Goal: Information Seeking & Learning: Learn about a topic

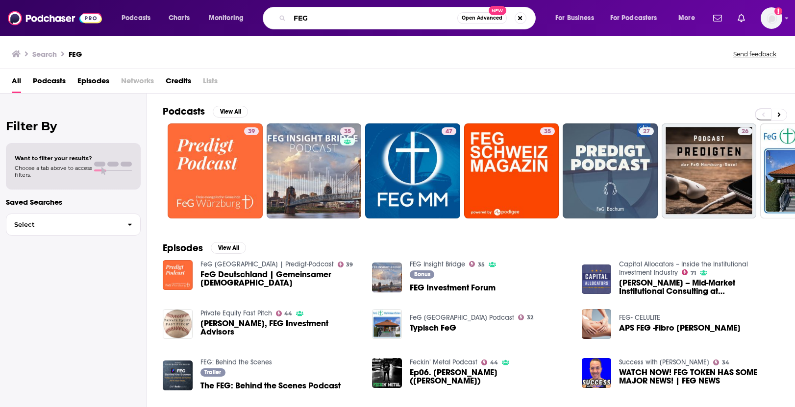
drag, startPoint x: 322, startPoint y: 20, endPoint x: 284, endPoint y: 8, distance: 39.1
click at [290, 12] on input "FEG" at bounding box center [374, 18] width 168 height 16
type input "pei disruption matters"
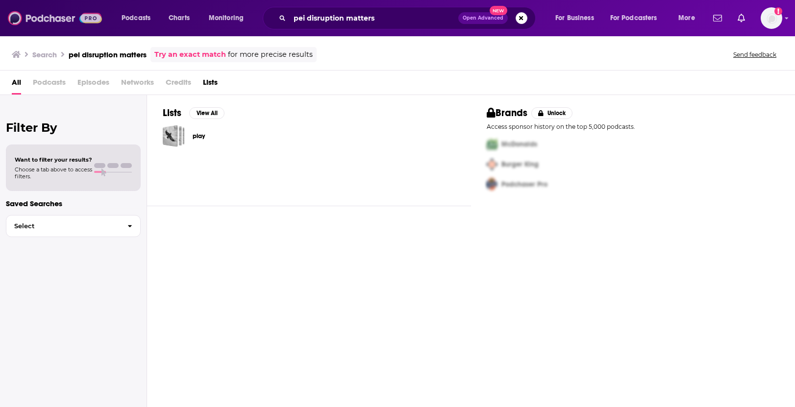
click at [92, 12] on img at bounding box center [55, 18] width 94 height 19
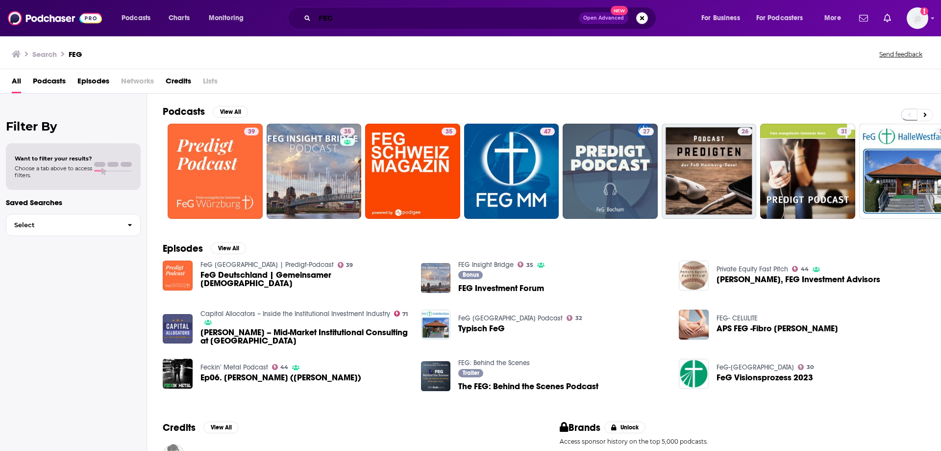
click at [320, 16] on input "FEG" at bounding box center [447, 18] width 264 height 16
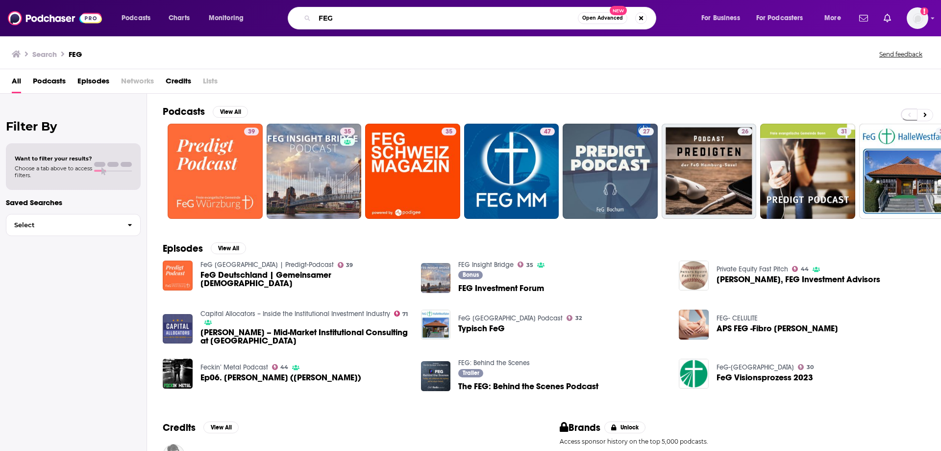
click at [320, 19] on input "FEG" at bounding box center [446, 18] width 263 height 16
click at [321, 20] on input "FEG" at bounding box center [446, 18] width 263 height 16
type input "no cap"
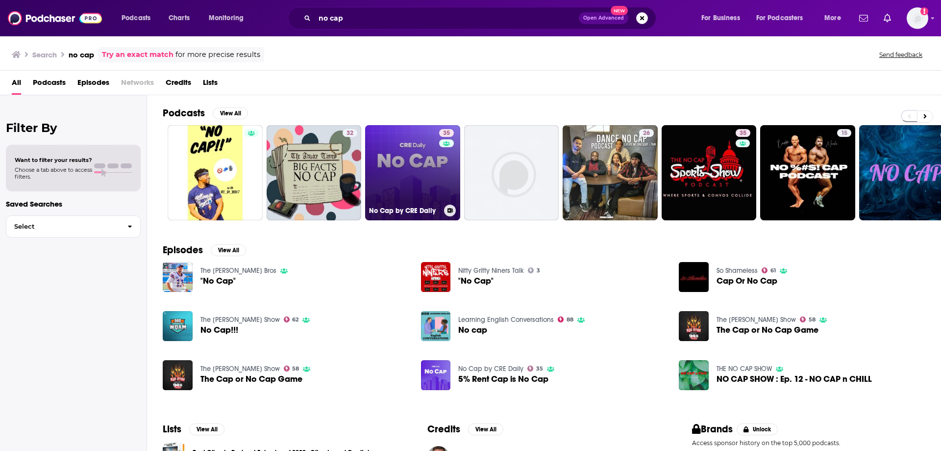
click at [399, 169] on link "35 No Cap by CRE Daily" at bounding box center [412, 172] width 95 height 95
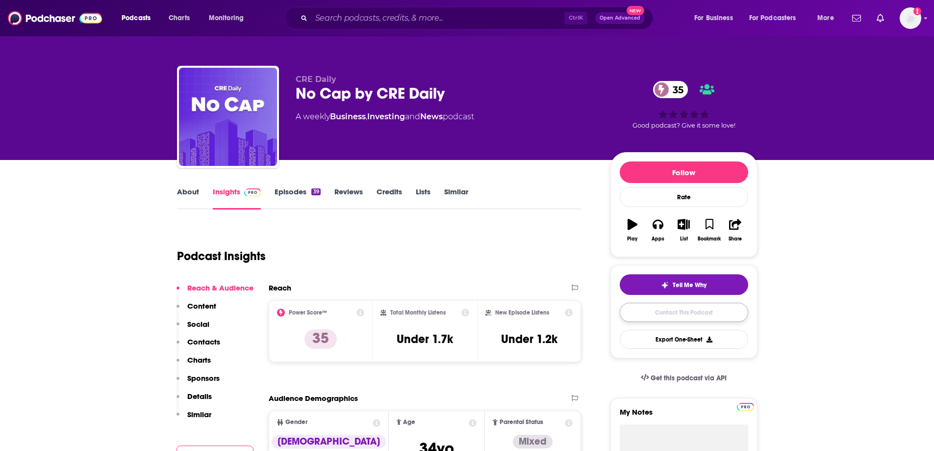
click at [646, 310] on link "Contact This Podcast" at bounding box center [684, 311] width 128 height 19
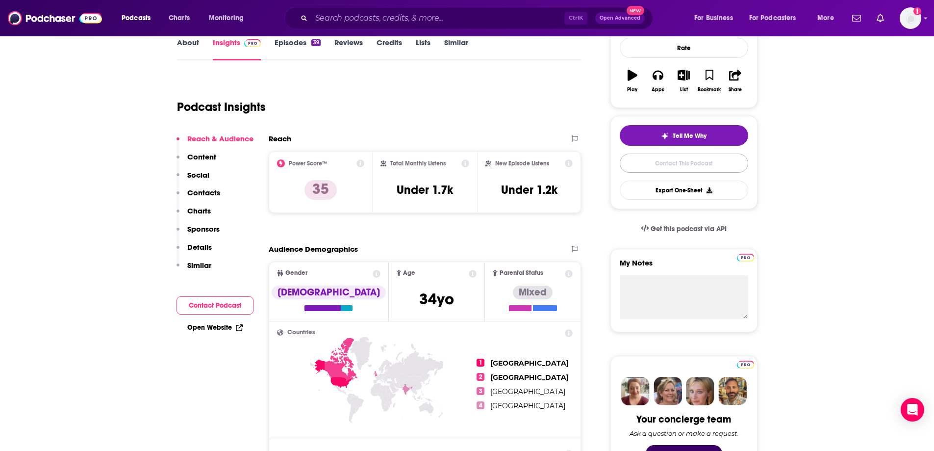
scroll to position [127, 0]
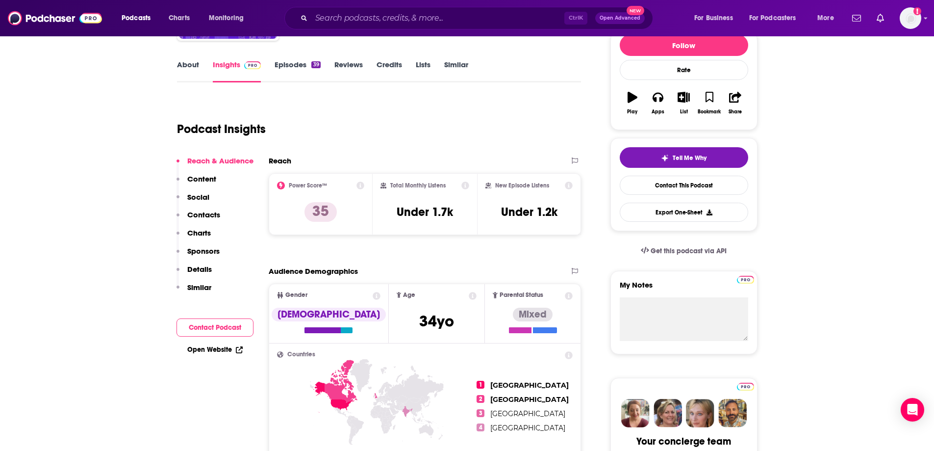
click at [359, 187] on icon at bounding box center [360, 185] width 8 height 8
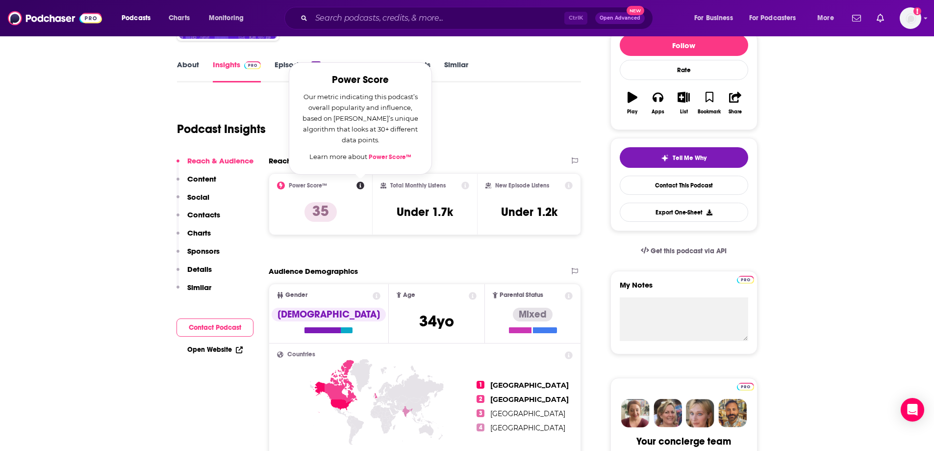
click at [421, 237] on div "Reach Power Score™ Power Score Our metric indicating this podcast’s overall pop…" at bounding box center [425, 199] width 313 height 87
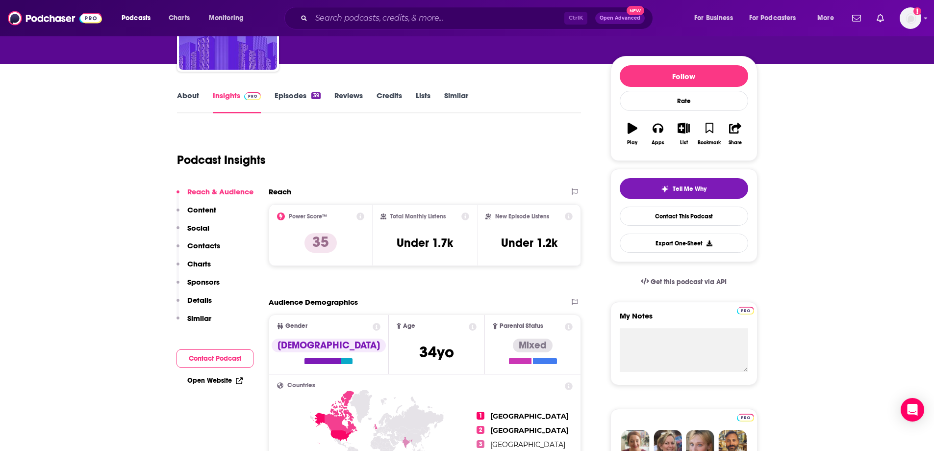
scroll to position [98, 0]
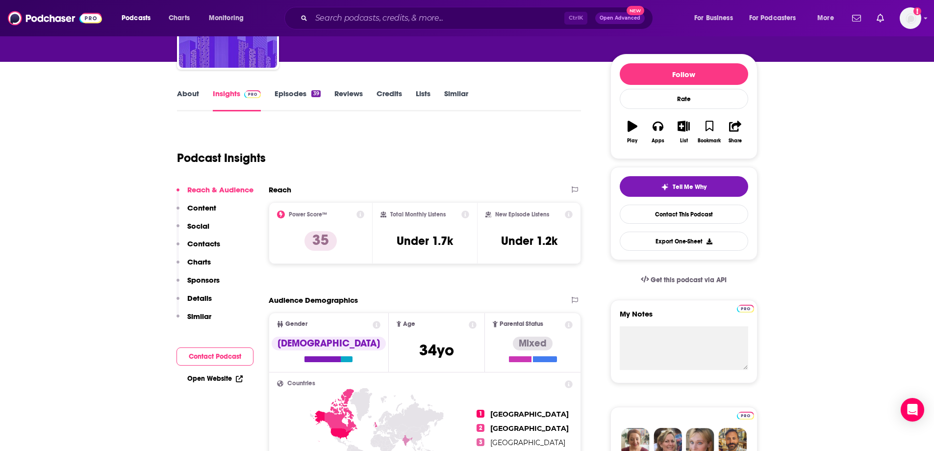
click at [385, 94] on link "Credits" at bounding box center [389, 100] width 25 height 23
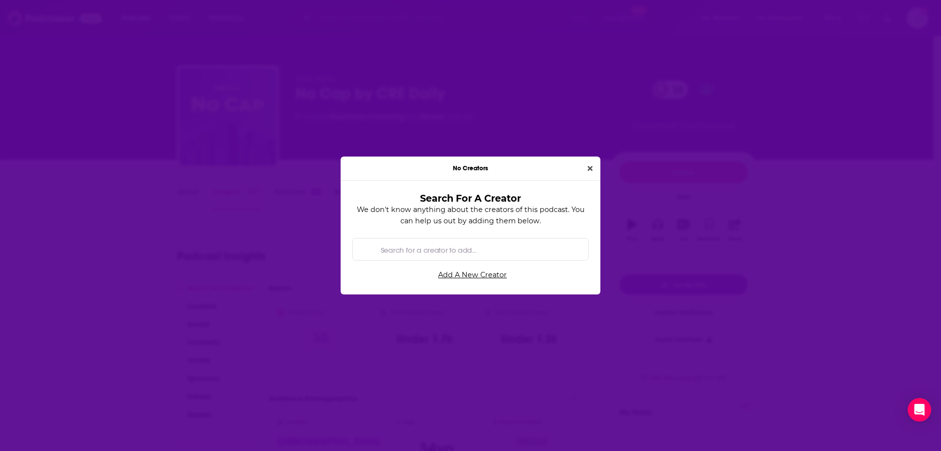
drag, startPoint x: 589, startPoint y: 170, endPoint x: 576, endPoint y: 172, distance: 13.9
click at [588, 170] on icon "Close" at bounding box center [590, 168] width 5 height 7
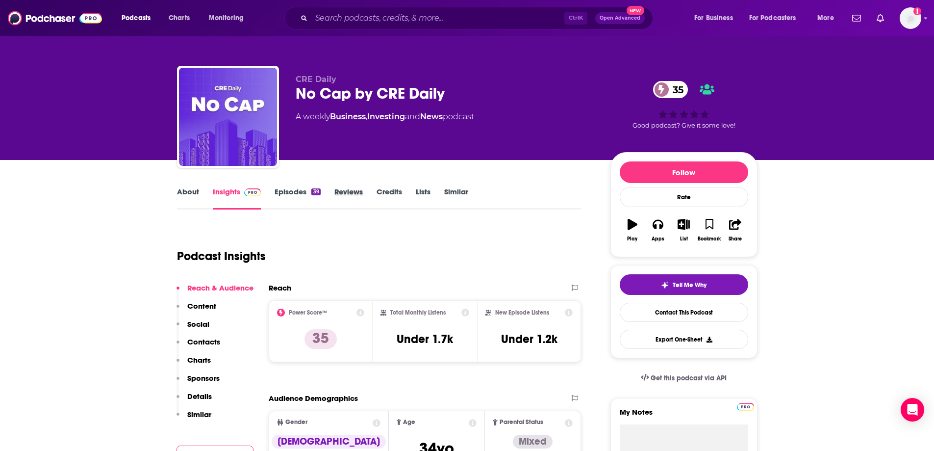
drag, startPoint x: 370, startPoint y: 190, endPoint x: 360, endPoint y: 189, distance: 9.8
click at [367, 189] on div "Reviews" at bounding box center [355, 198] width 42 height 23
click at [356, 189] on link "Reviews" at bounding box center [348, 198] width 28 height 23
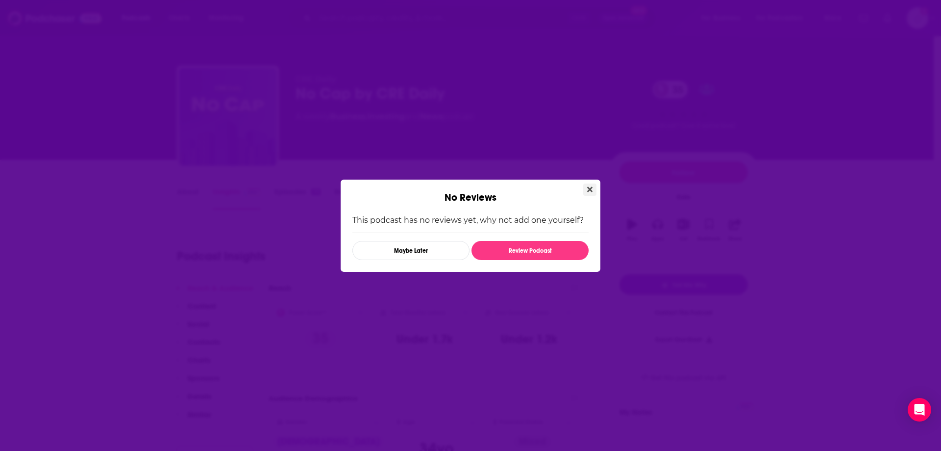
click at [584, 187] on button "Close" at bounding box center [589, 189] width 13 height 12
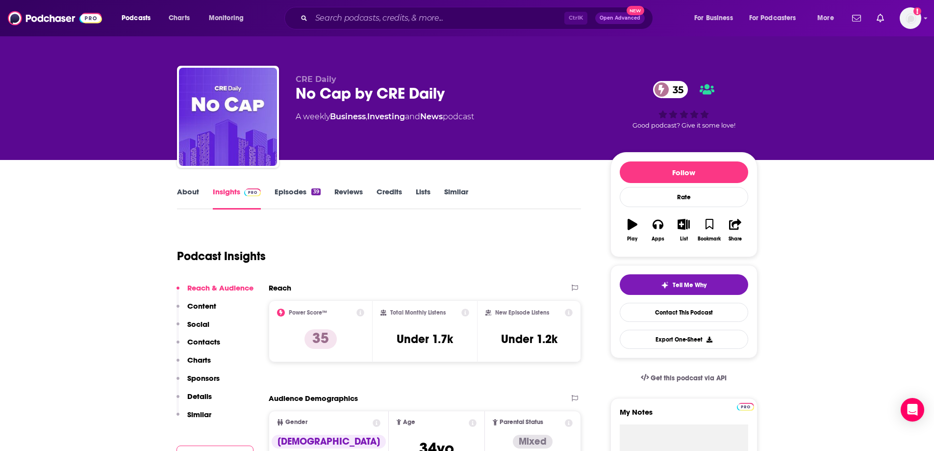
click at [285, 188] on link "Episodes 39" at bounding box center [298, 198] width 46 height 23
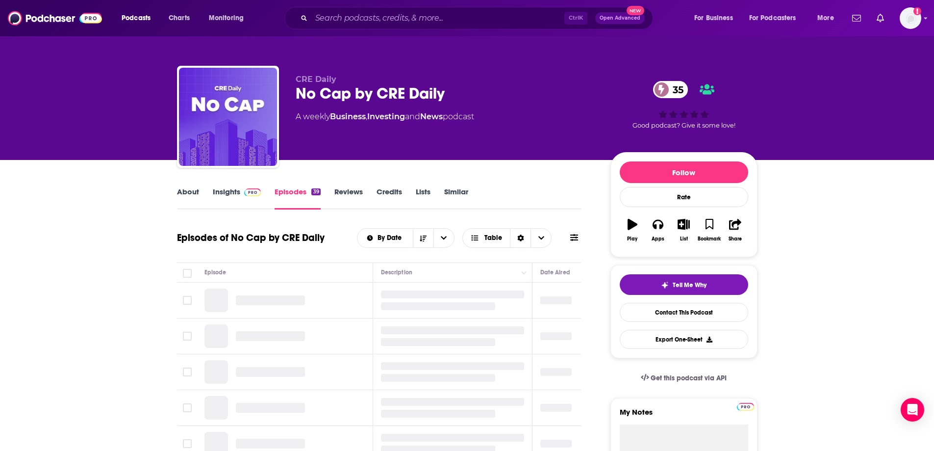
click at [231, 193] on link "Insights" at bounding box center [237, 198] width 49 height 23
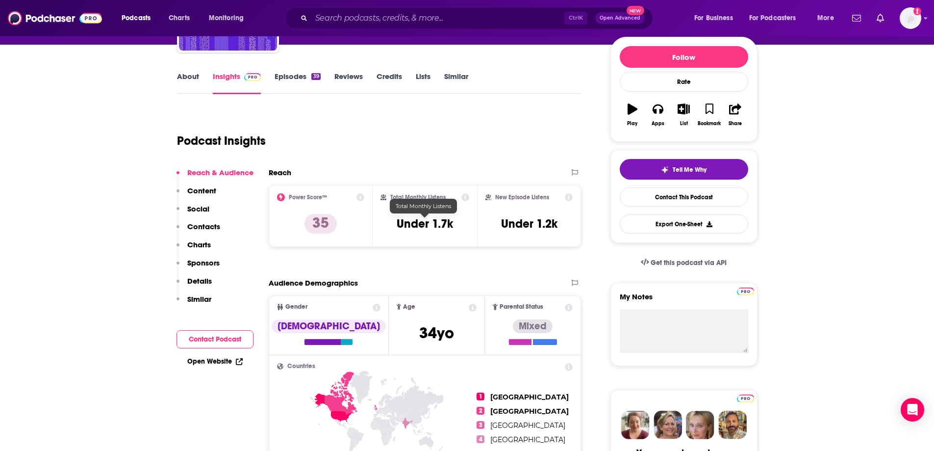
scroll to position [98, 0]
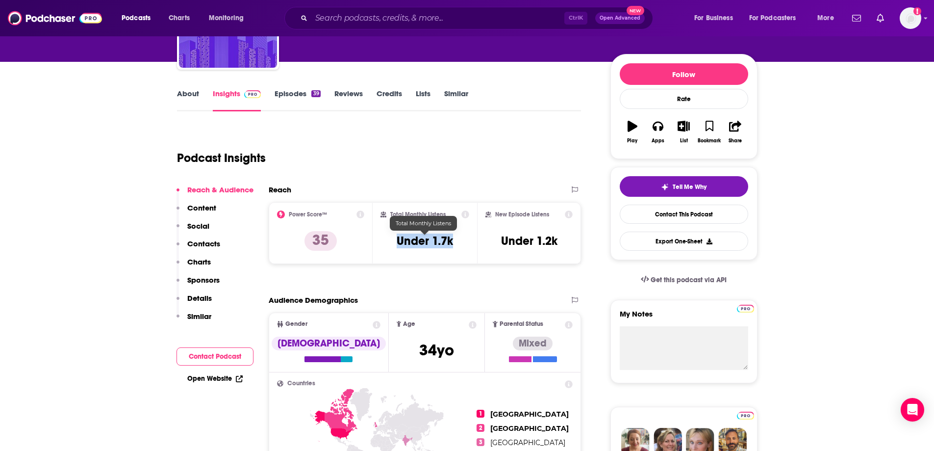
drag, startPoint x: 393, startPoint y: 244, endPoint x: 451, endPoint y: 243, distance: 57.9
click at [451, 243] on div "Total Monthly Listens Under 1.7k" at bounding box center [424, 232] width 89 height 45
click at [451, 242] on h3 "Under 1.7k" at bounding box center [425, 240] width 56 height 15
copy h3 "Under 1.7k"
drag, startPoint x: 552, startPoint y: 212, endPoint x: 497, endPoint y: 207, distance: 55.1
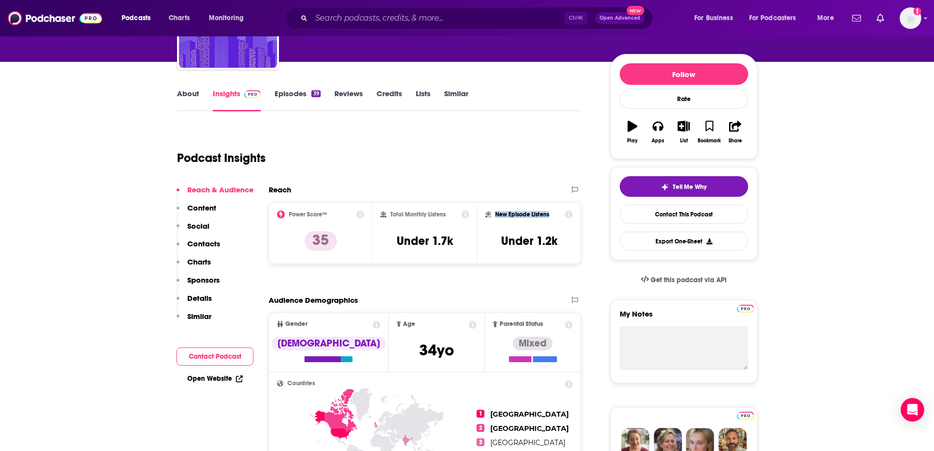
click at [497, 207] on div "New Episode Listens Under 1.2k" at bounding box center [529, 233] width 104 height 62
copy h2 "New Episode Listens"
drag, startPoint x: 503, startPoint y: 237, endPoint x: 567, endPoint y: 245, distance: 64.2
click at [556, 243] on h3 "Under 1.2k" at bounding box center [529, 240] width 56 height 15
copy h3 "Under 1.2k"
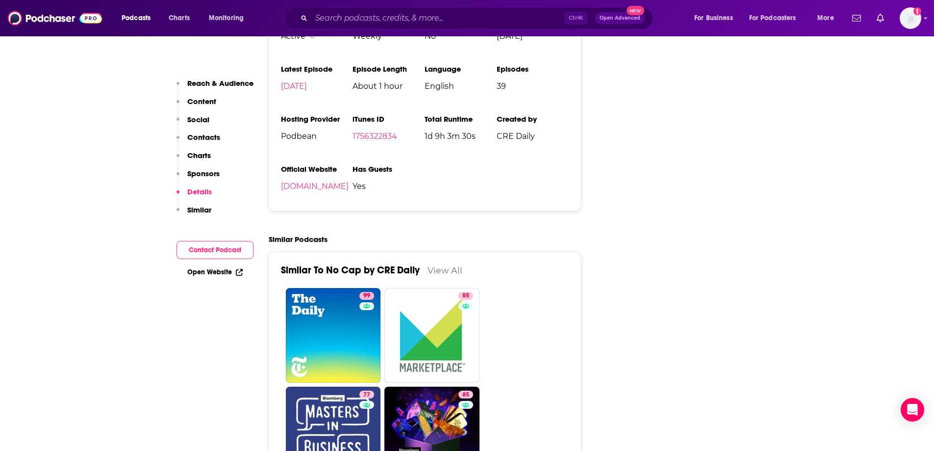
scroll to position [1128, 0]
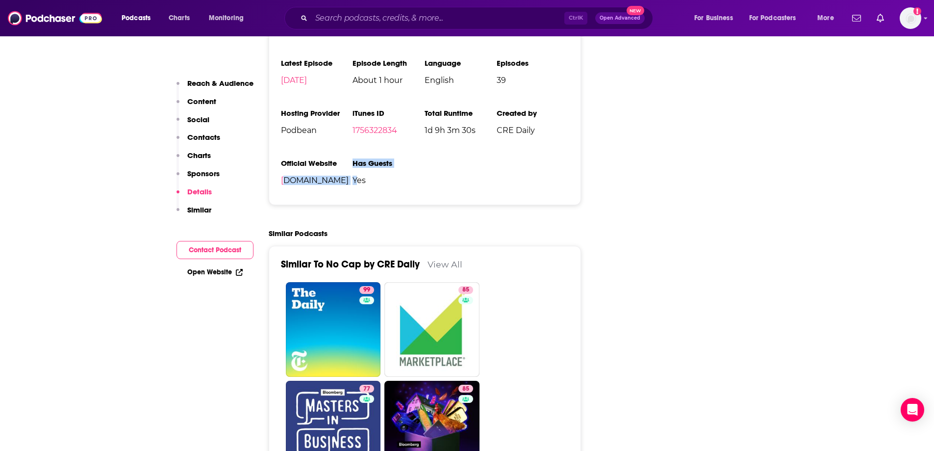
drag, startPoint x: 409, startPoint y: 180, endPoint x: 280, endPoint y: 191, distance: 129.4
click at [284, 189] on ul "Podcast Status Active Release Period Weekly Explicit No First Episode [DATE] La…" at bounding box center [425, 100] width 288 height 184
drag, startPoint x: 278, startPoint y: 192, endPoint x: 279, endPoint y: 184, distance: 8.0
click at [278, 191] on div "Podcast Status Active Release Period Weekly Explicit No First Episode [DATE] La…" at bounding box center [425, 100] width 313 height 209
click at [276, 182] on div "Podcast Status Active Release Period Weekly Explicit No First Episode [DATE] La…" at bounding box center [425, 100] width 313 height 209
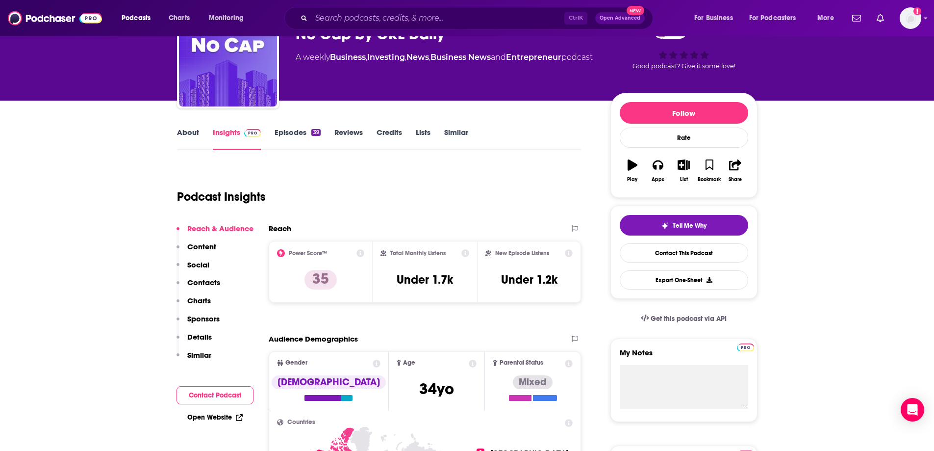
scroll to position [0, 0]
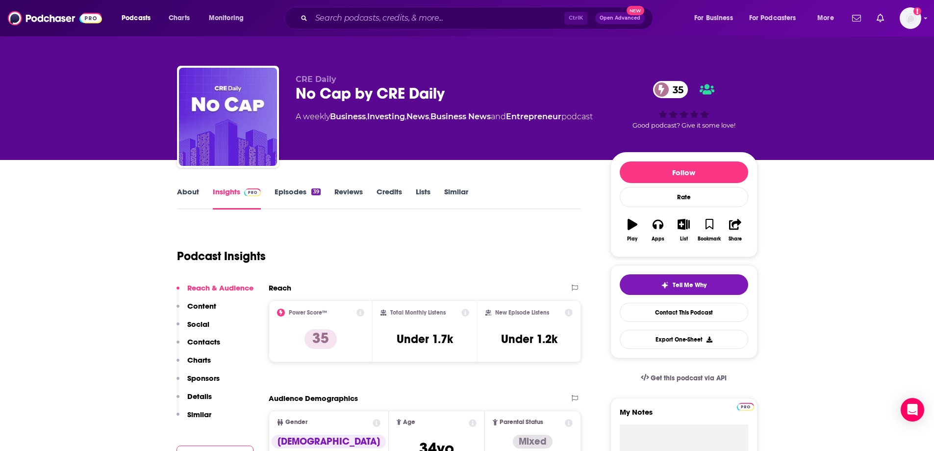
click at [184, 189] on link "About" at bounding box center [188, 198] width 22 height 23
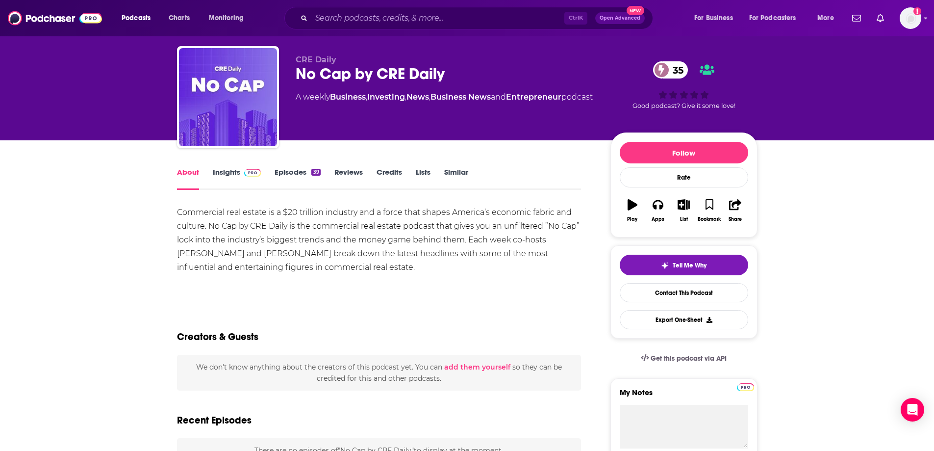
scroll to position [49, 0]
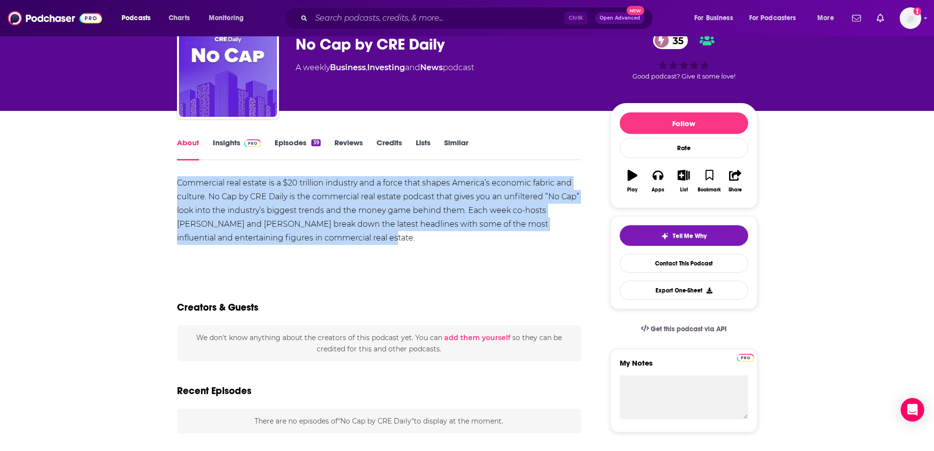
drag, startPoint x: 341, startPoint y: 233, endPoint x: 177, endPoint y: 179, distance: 172.9
click at [177, 179] on div "Commercial real estate is a $20 trillion industry and a force that shapes Ameri…" at bounding box center [379, 210] width 404 height 69
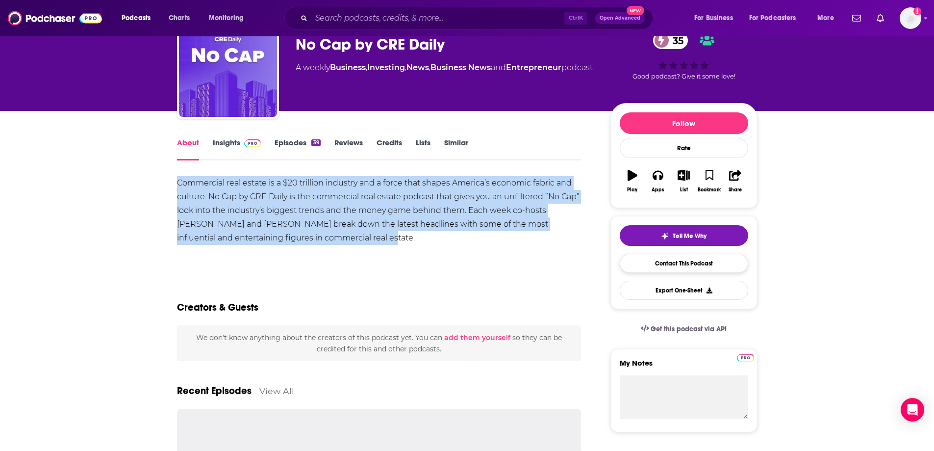
copy div "Commercial real estate is a $20 trillion industry and a force that shapes Ameri…"
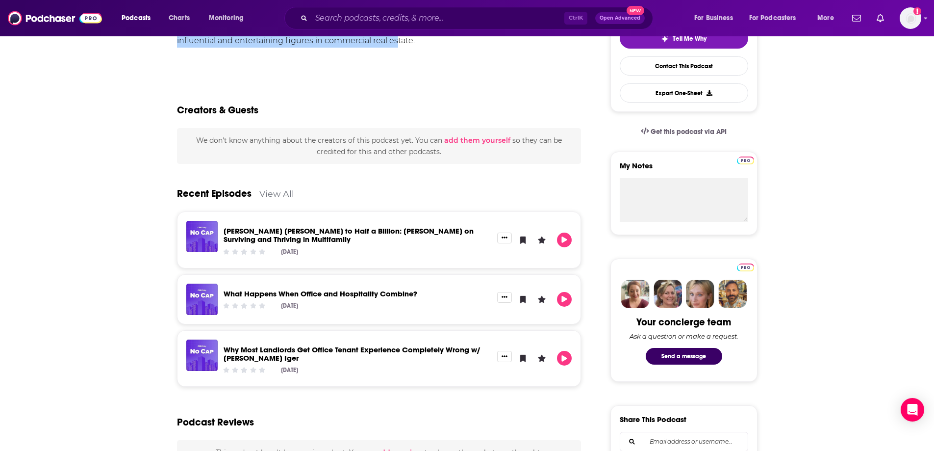
scroll to position [147, 0]
